Goal: Transaction & Acquisition: Book appointment/travel/reservation

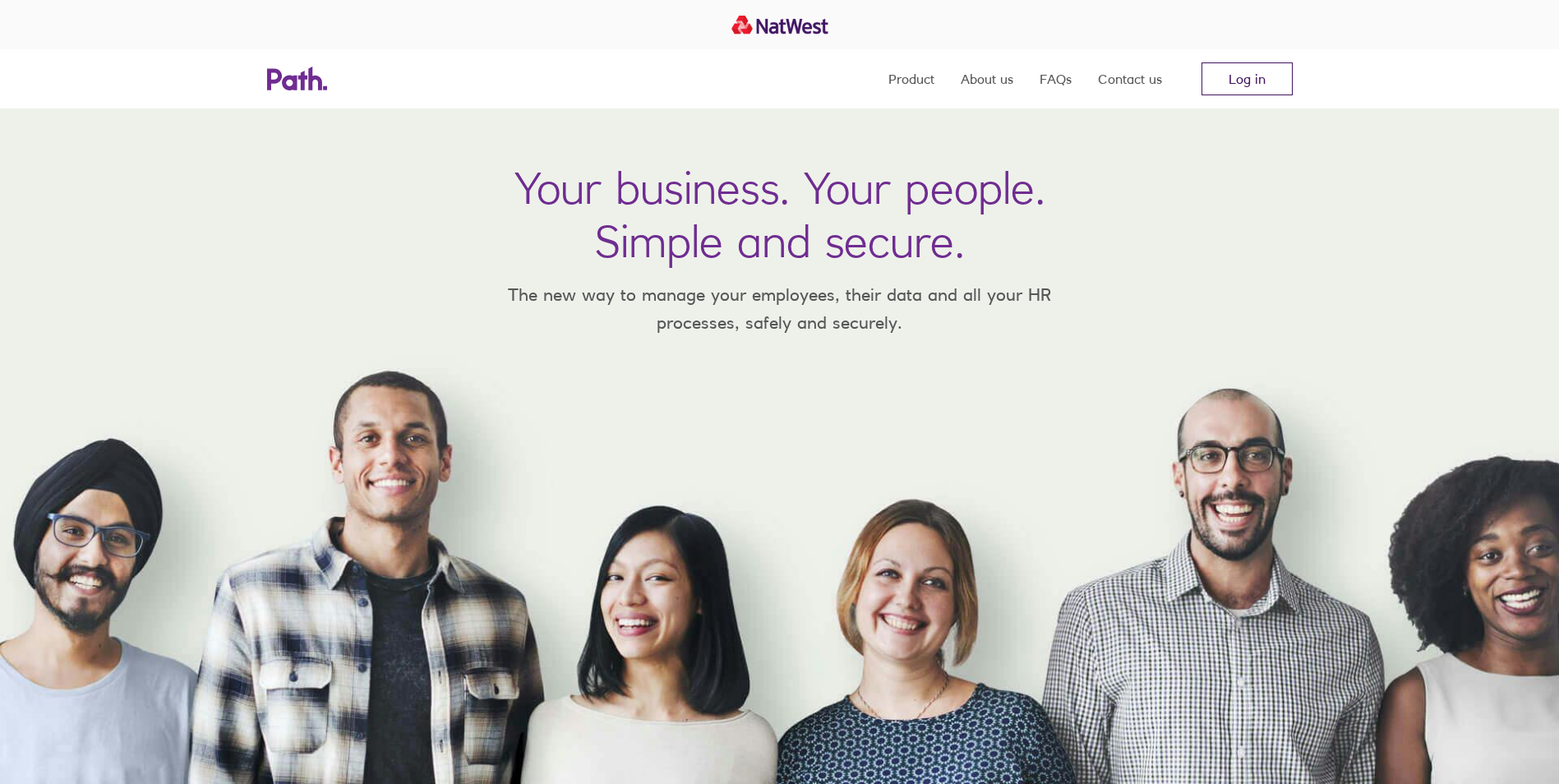
click at [1234, 82] on link "Log in" at bounding box center [1247, 79] width 92 height 33
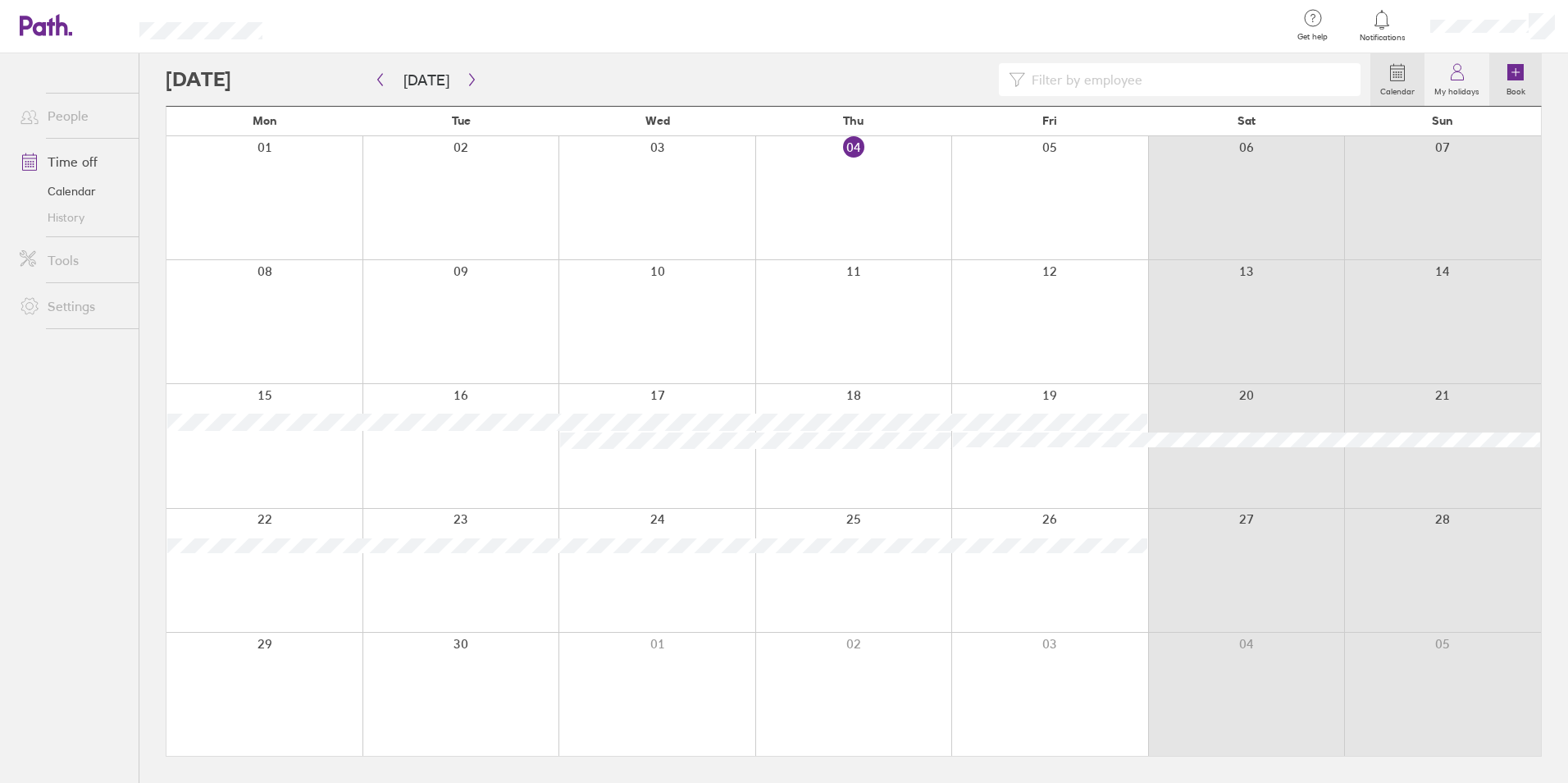
click at [1524, 78] on icon at bounding box center [1516, 72] width 17 height 17
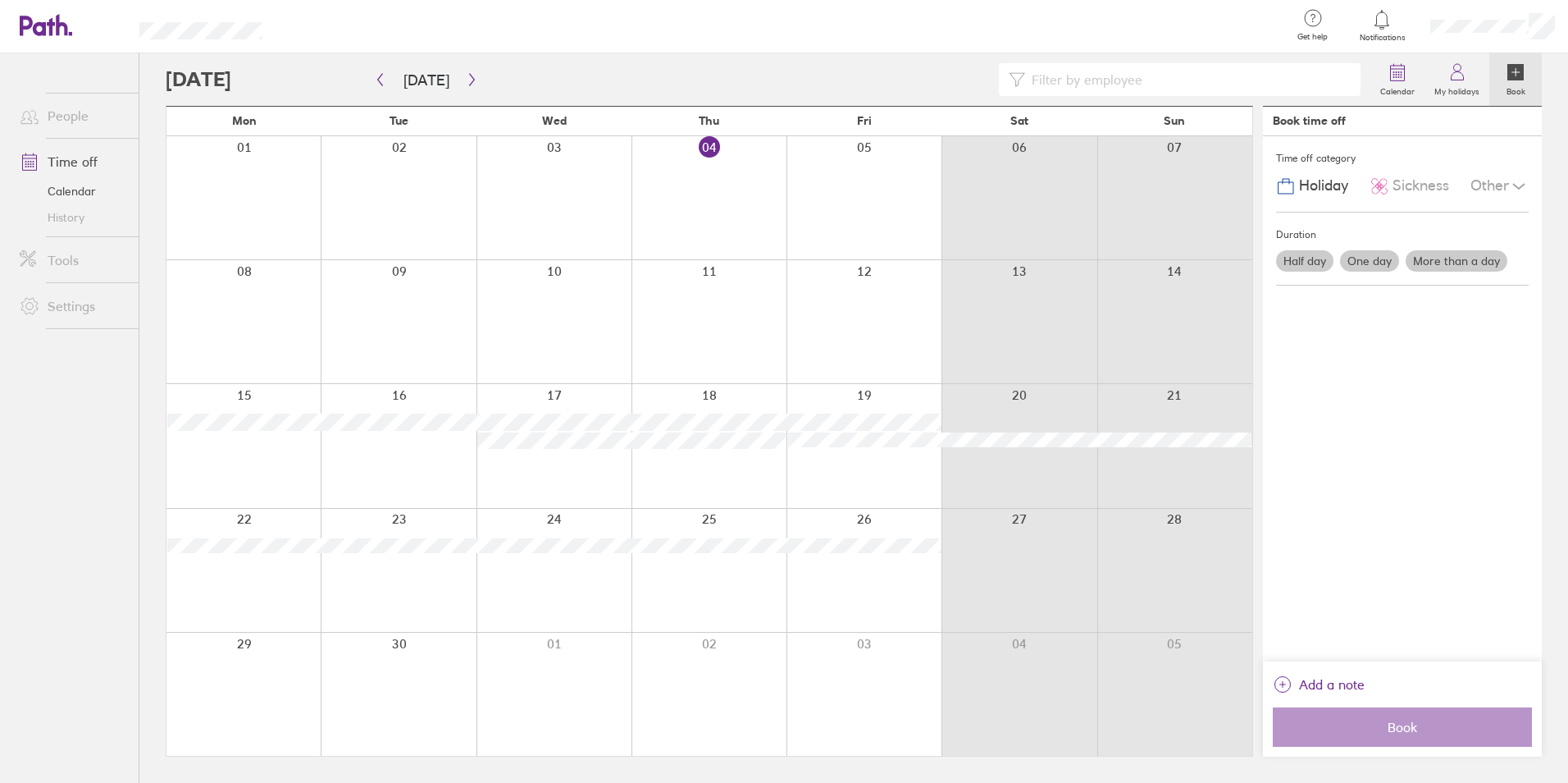
click at [1450, 265] on label "More than a day" at bounding box center [1457, 261] width 102 height 21
click at [0, 0] on input "More than a day" at bounding box center [0, 0] width 0 height 0
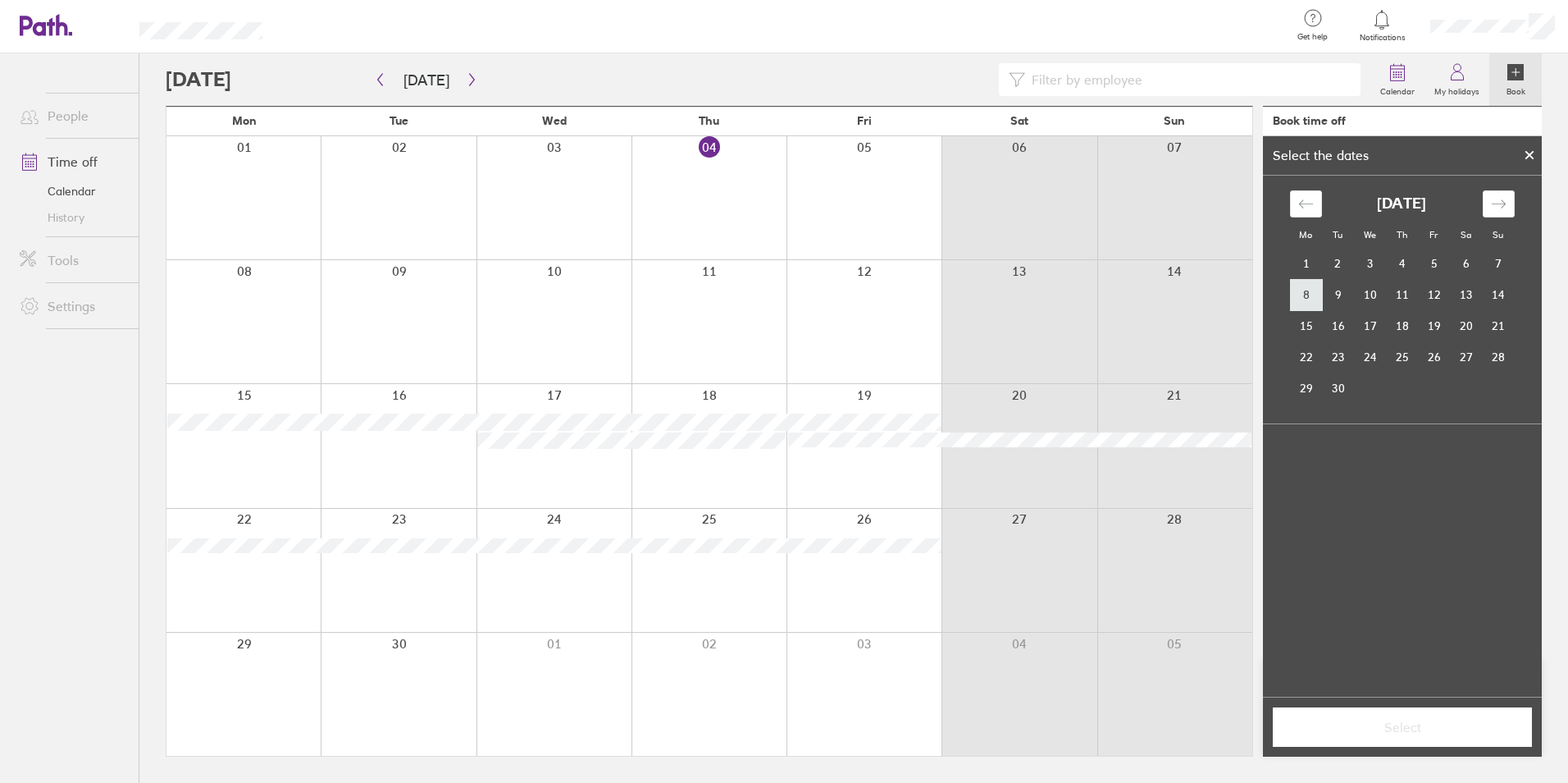
click at [1305, 303] on td "8" at bounding box center [1306, 295] width 32 height 31
click at [1498, 300] on td "14" at bounding box center [1498, 295] width 32 height 31
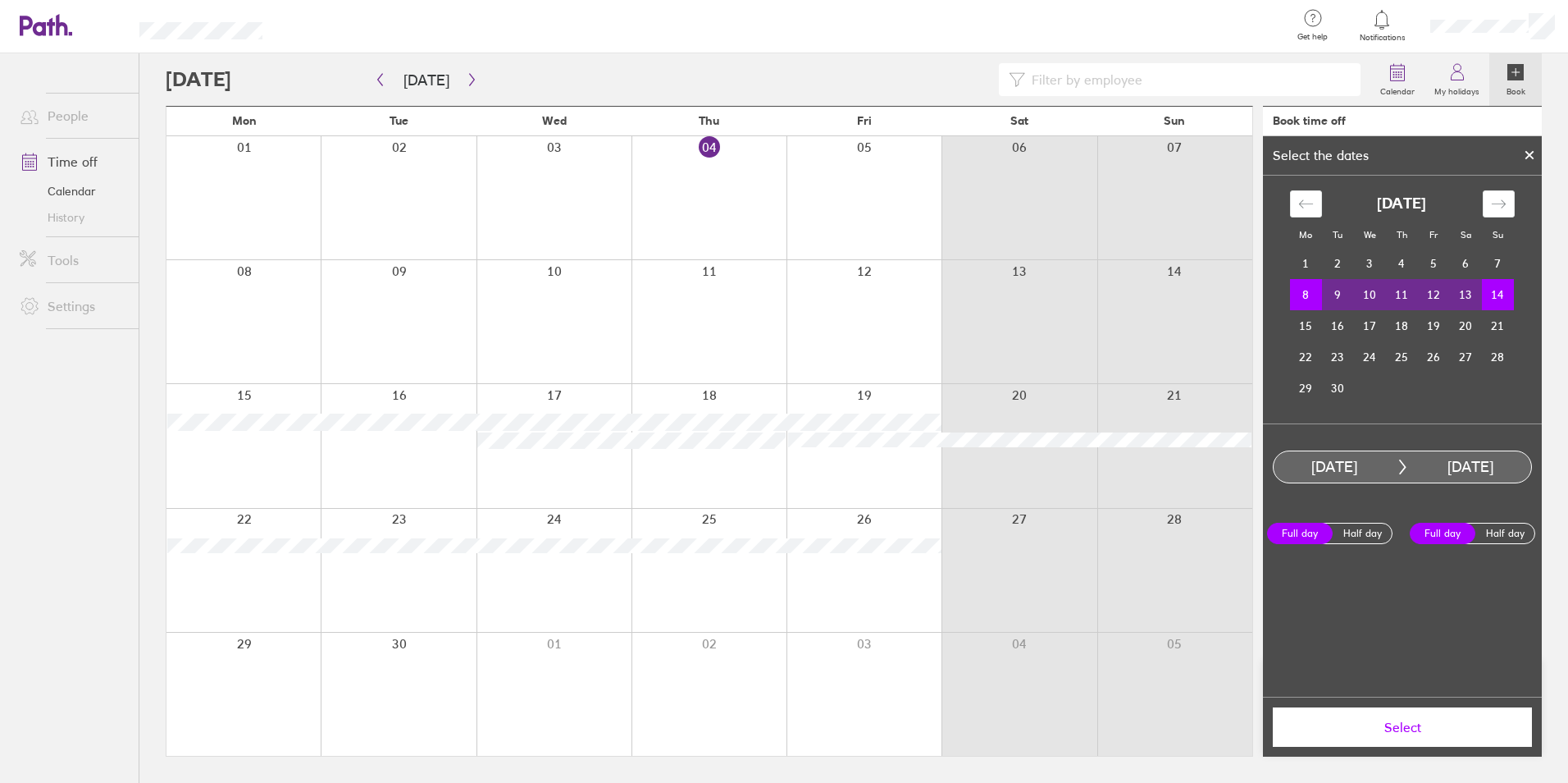
click at [1416, 729] on span "Select" at bounding box center [1403, 728] width 237 height 15
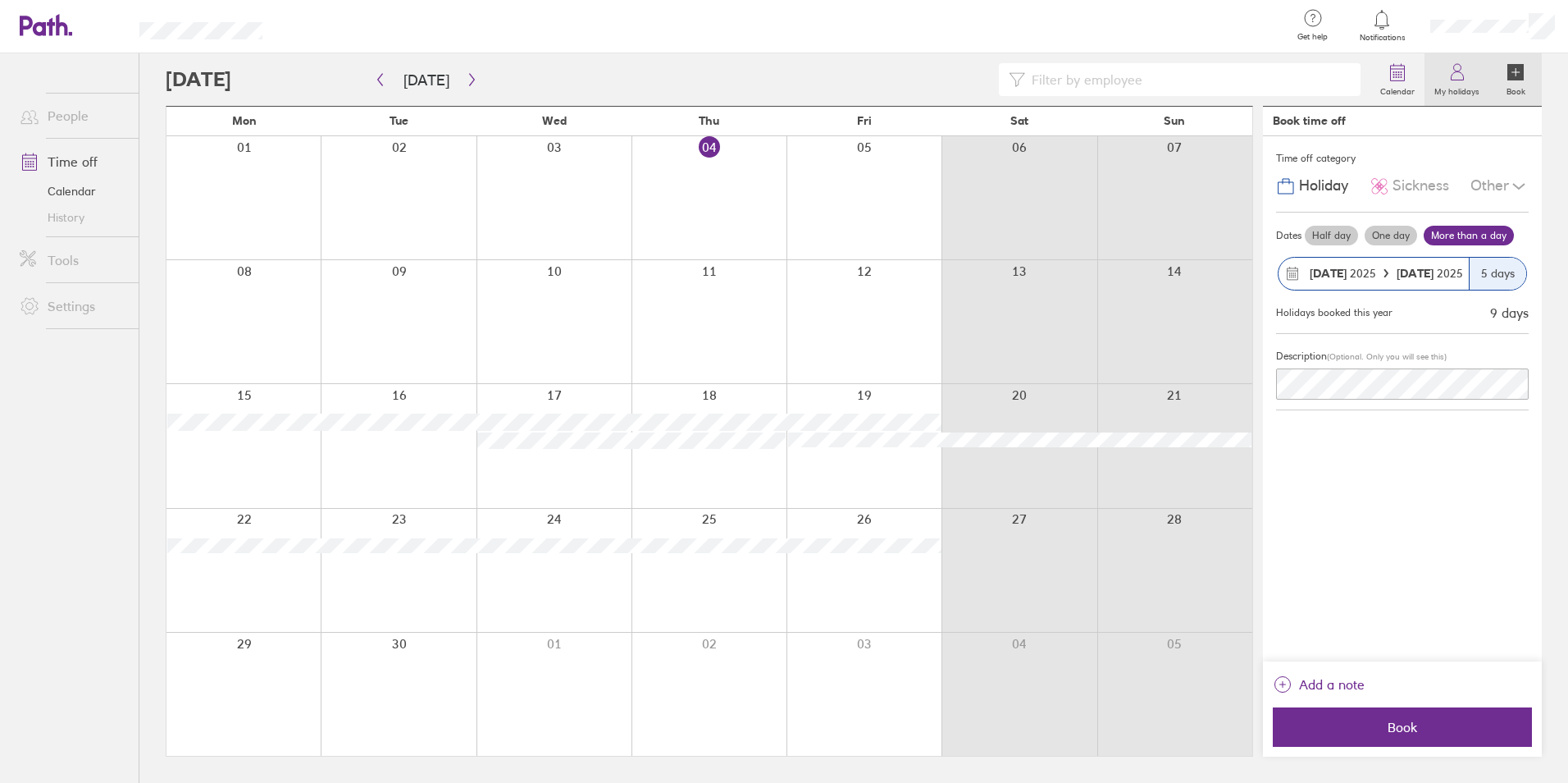
click at [1465, 62] on icon at bounding box center [1457, 71] width 19 height 19
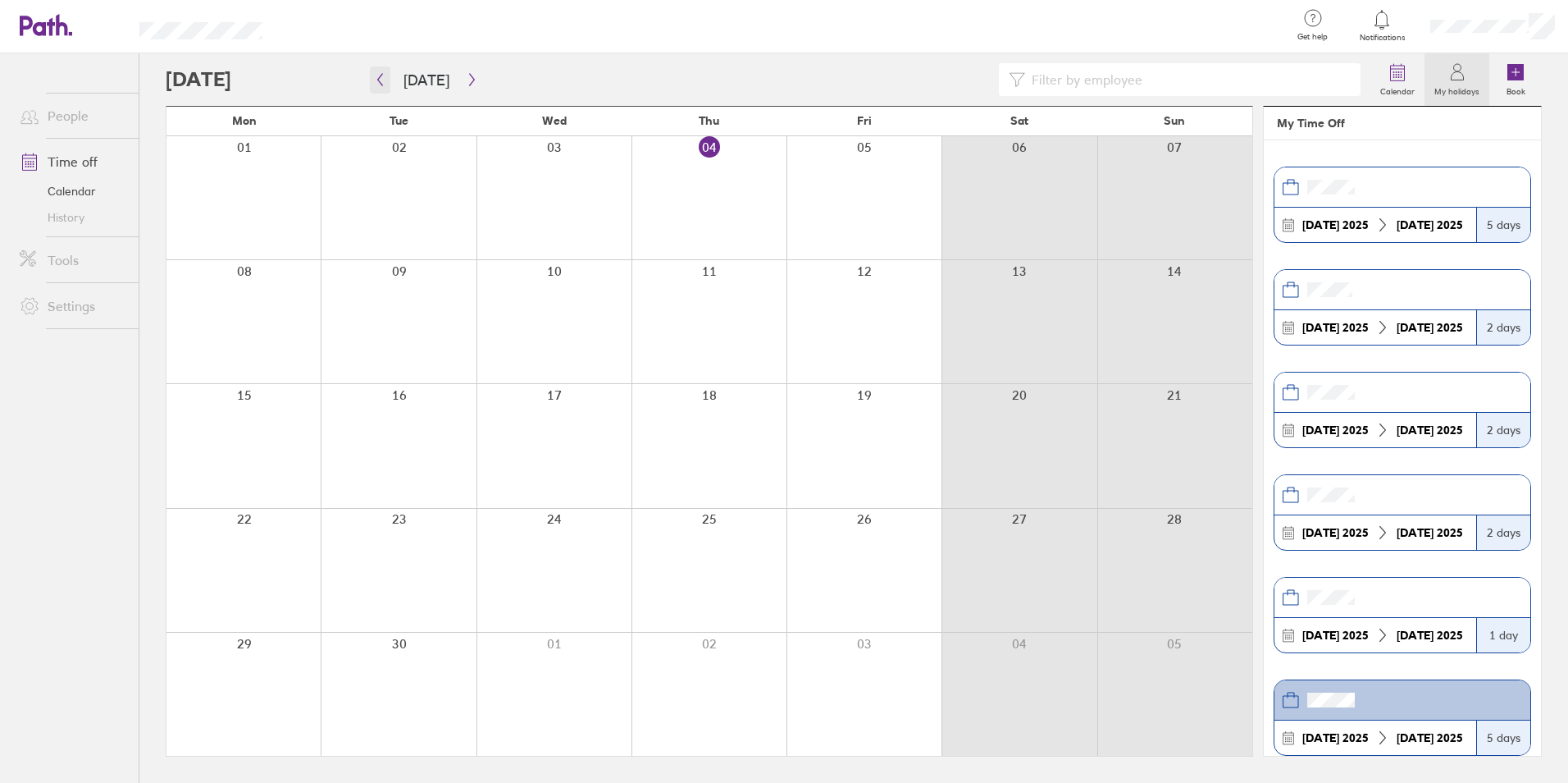
click at [386, 71] on button "button" at bounding box center [380, 80] width 20 height 27
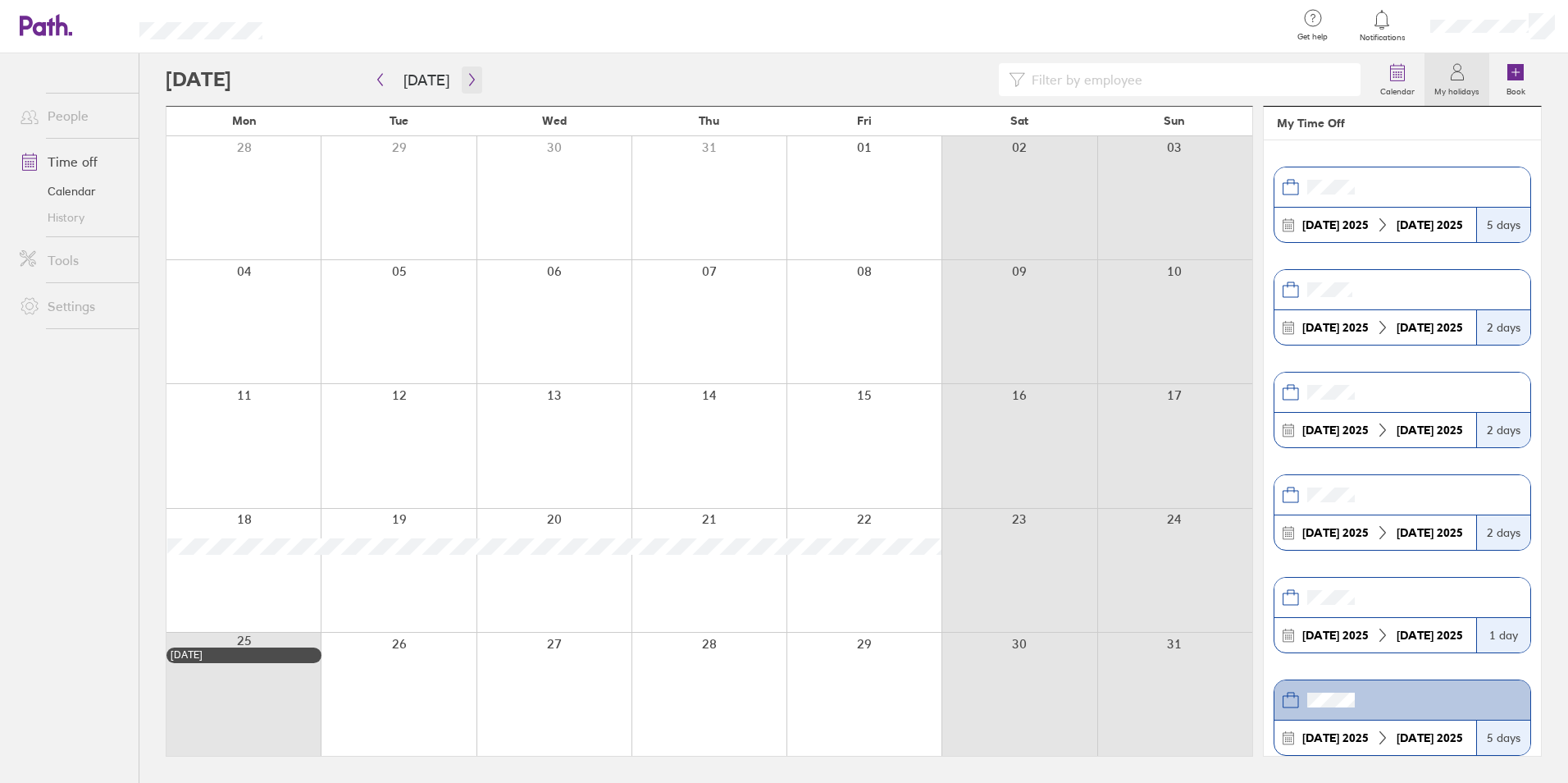
click at [462, 88] on button "button" at bounding box center [472, 80] width 20 height 27
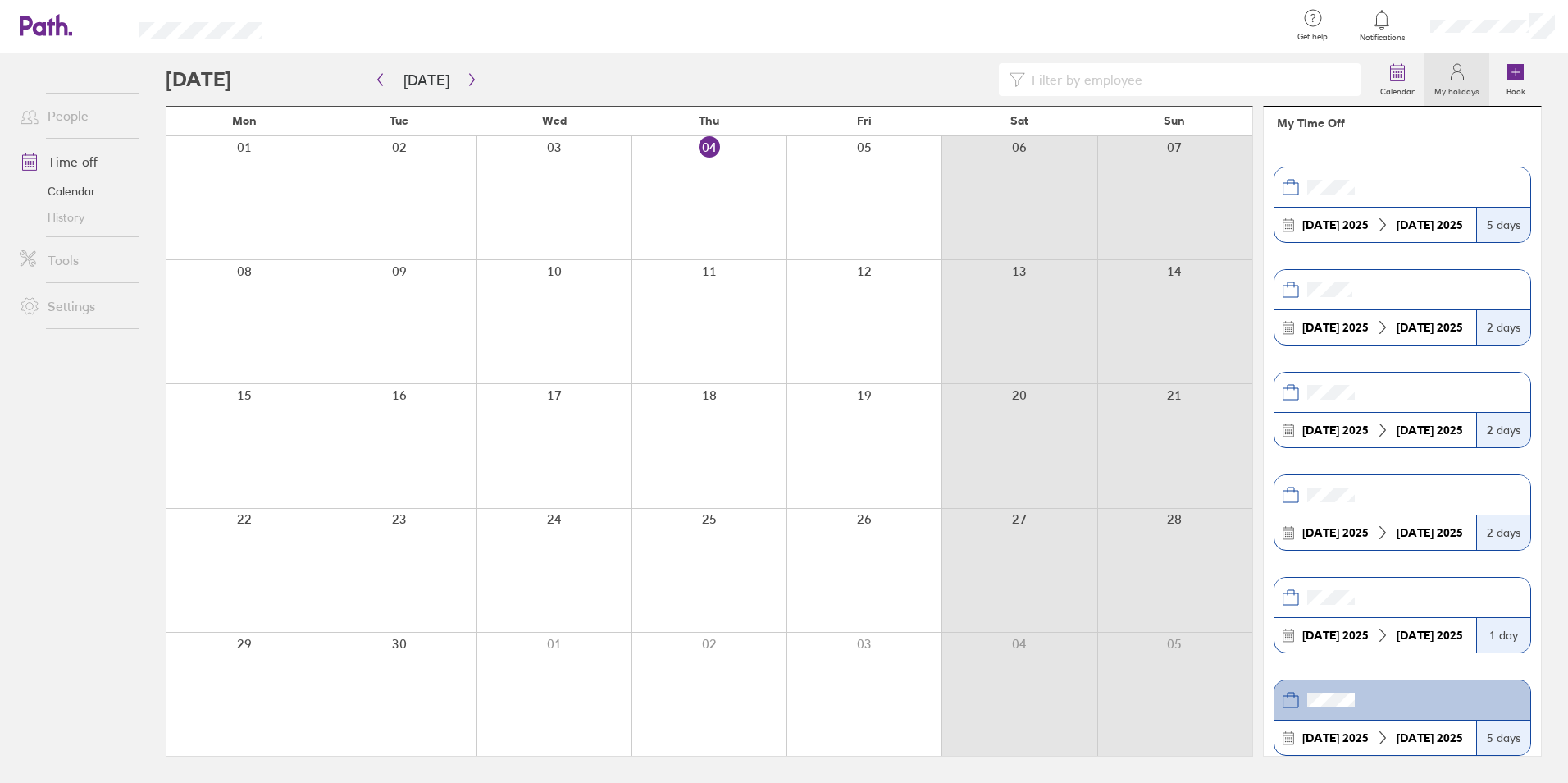
click at [80, 195] on link "Calendar" at bounding box center [72, 191] width 132 height 26
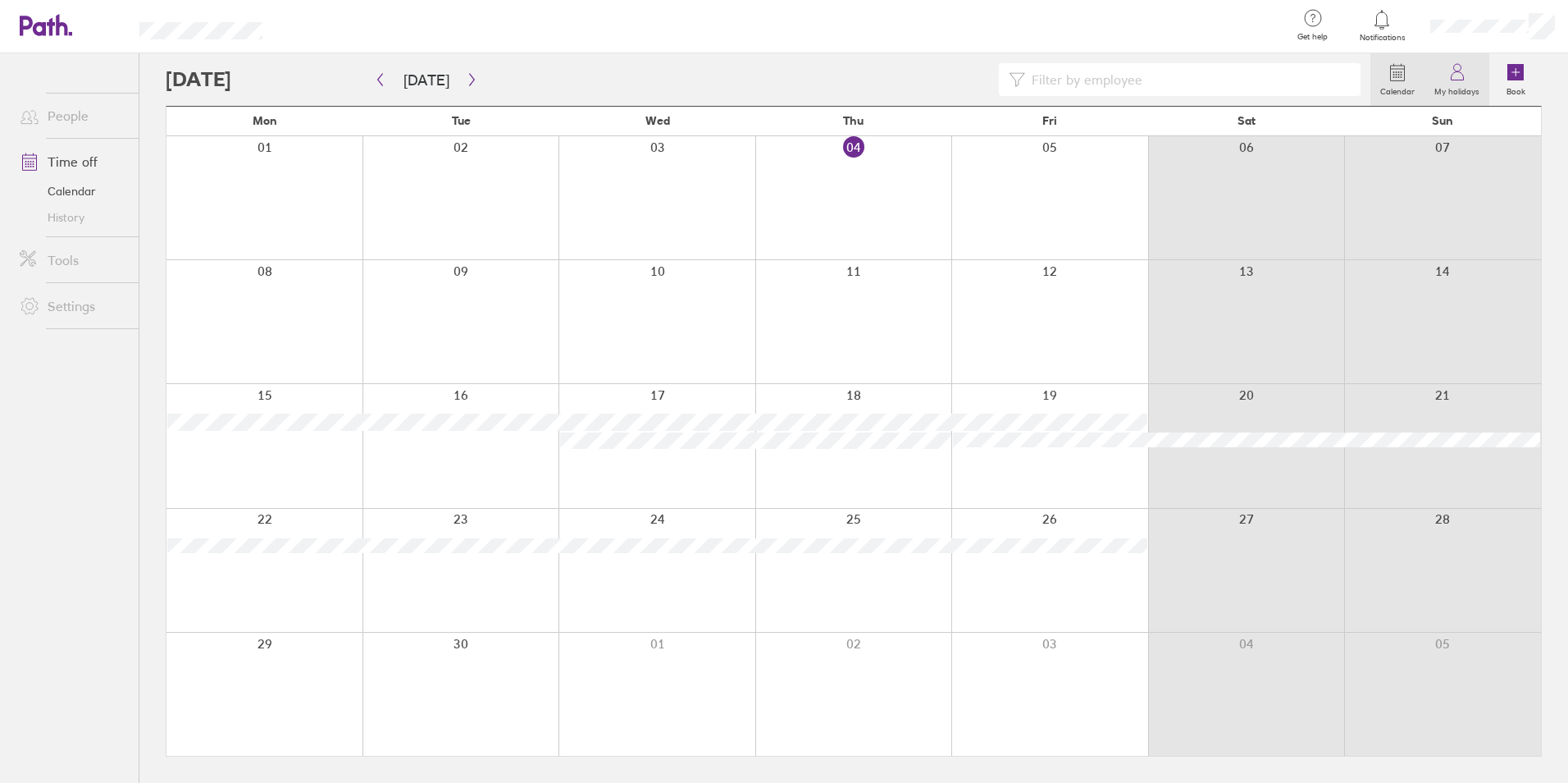
click at [1455, 82] on label "My holidays" at bounding box center [1457, 90] width 65 height 15
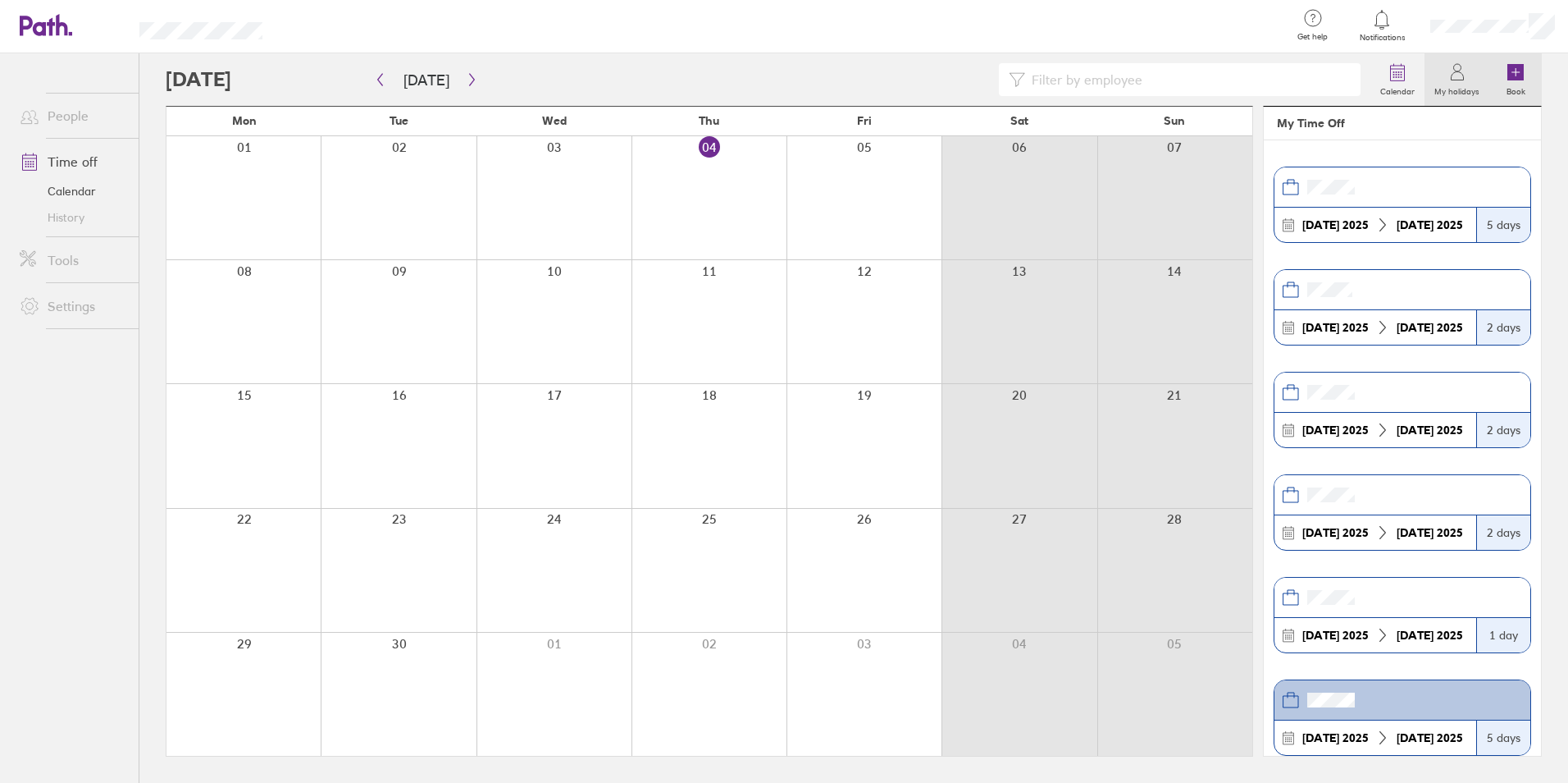
click at [1514, 69] on icon at bounding box center [1516, 72] width 17 height 17
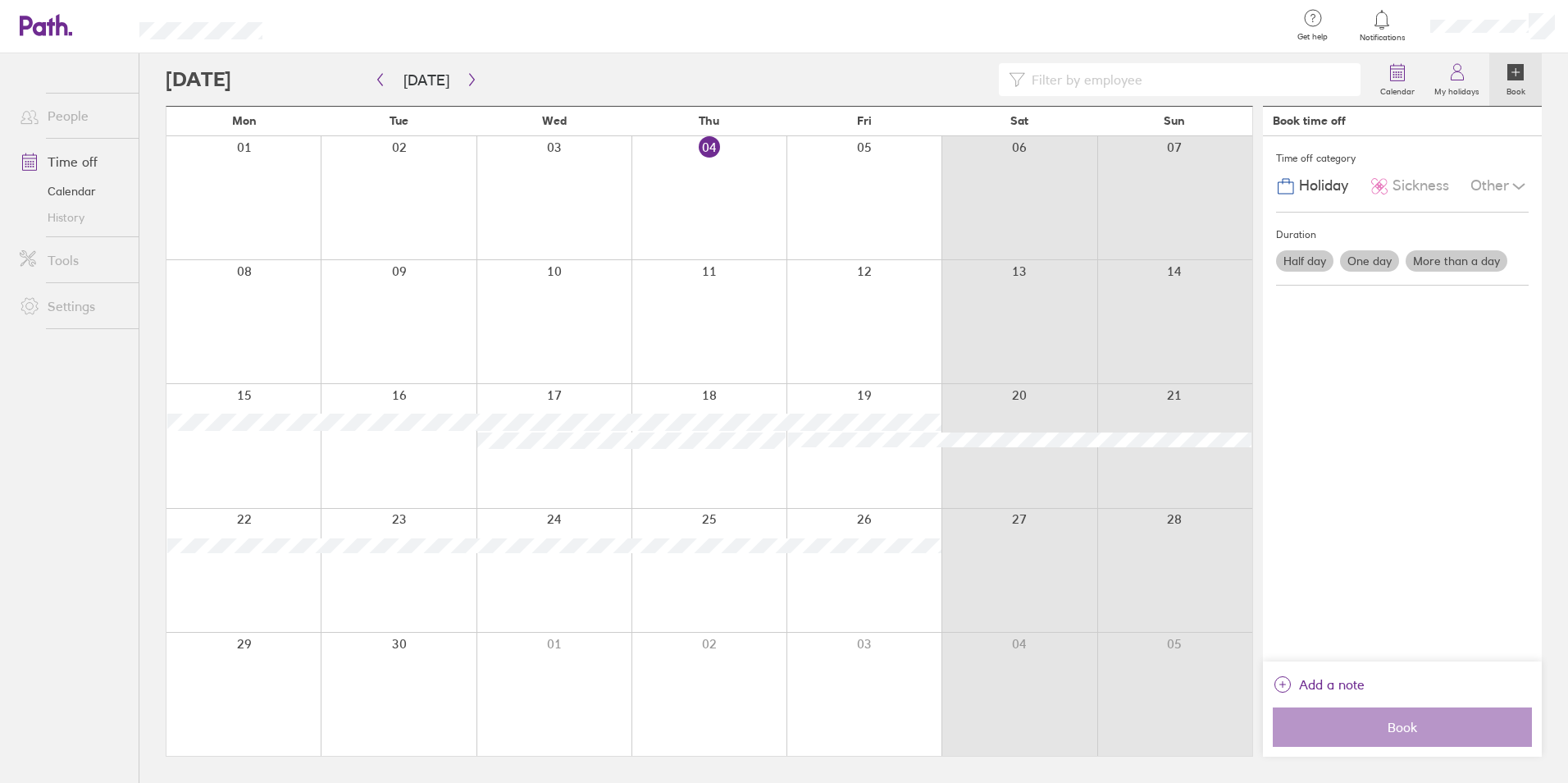
click at [1466, 259] on label "More than a day" at bounding box center [1457, 261] width 102 height 21
click at [0, 0] on input "More than a day" at bounding box center [0, 0] width 0 height 0
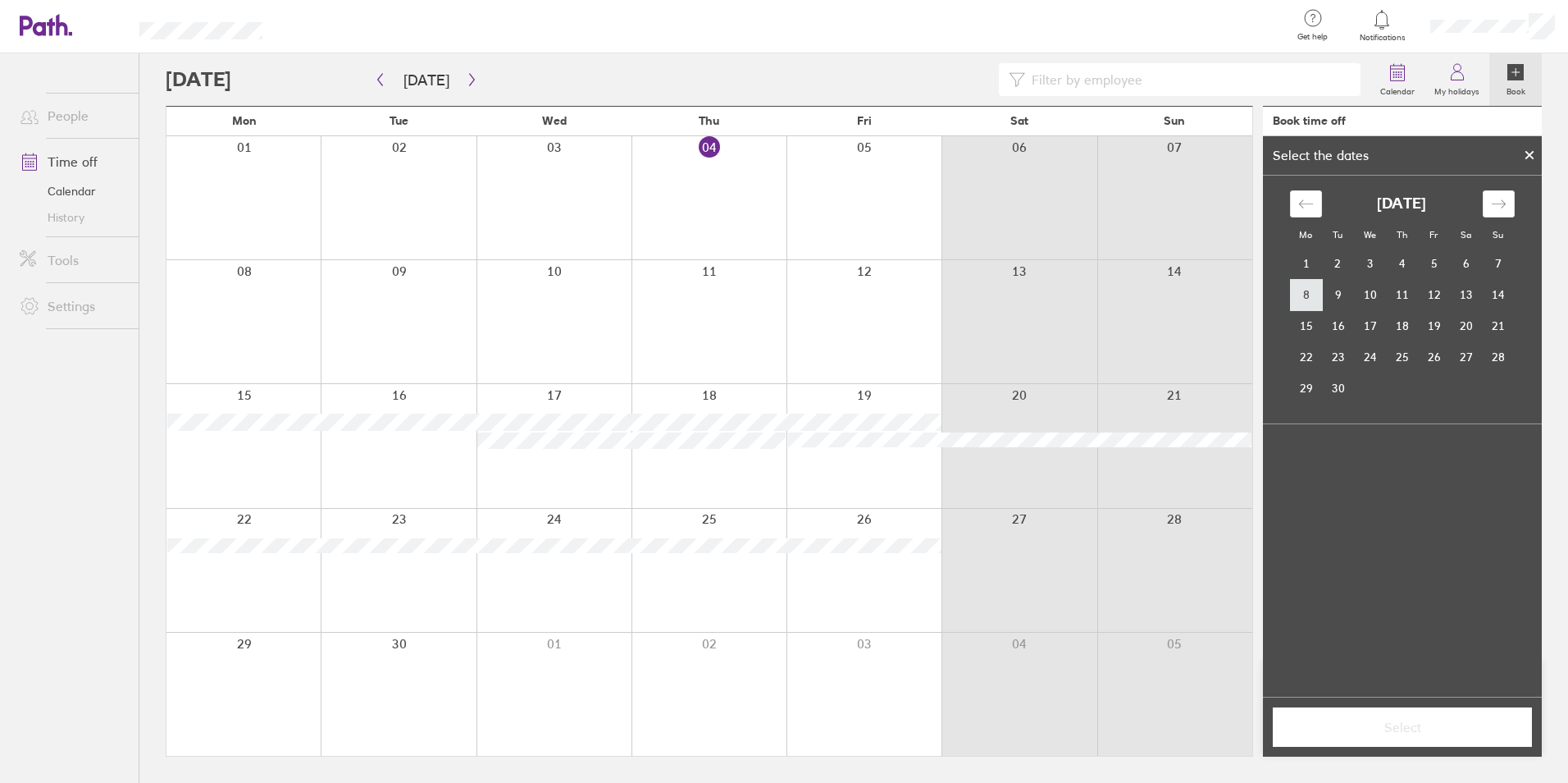
click at [1311, 298] on td "8" at bounding box center [1306, 295] width 32 height 31
click at [1494, 291] on td "14" at bounding box center [1498, 295] width 32 height 31
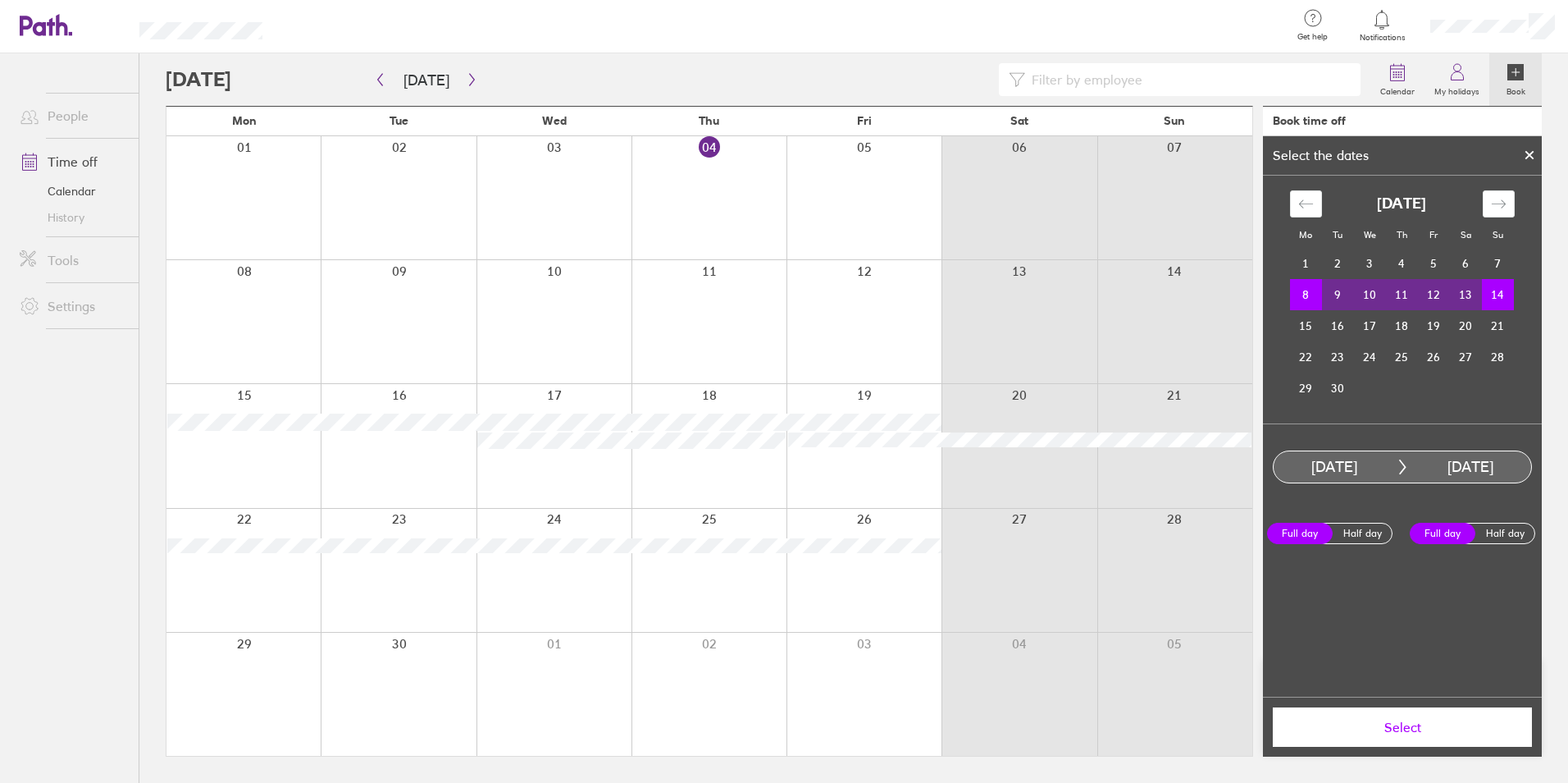
click at [1414, 731] on span "Select" at bounding box center [1403, 728] width 237 height 15
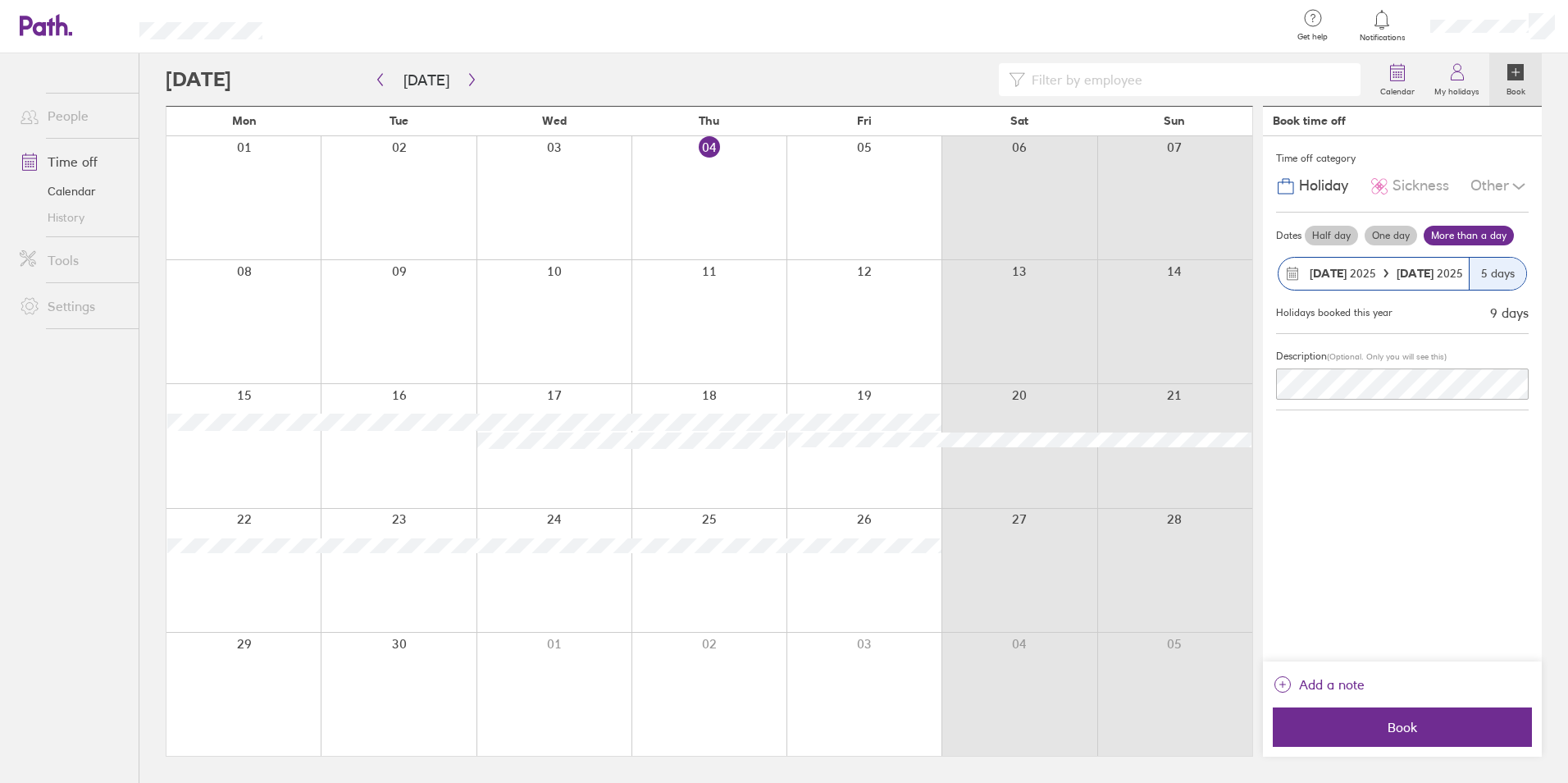
click at [1375, 400] on div "Description (Optional. Only you will see this)" at bounding box center [1402, 372] width 252 height 77
click at [1429, 720] on span "Book" at bounding box center [1403, 728] width 237 height 15
